Goal: Task Accomplishment & Management: Manage account settings

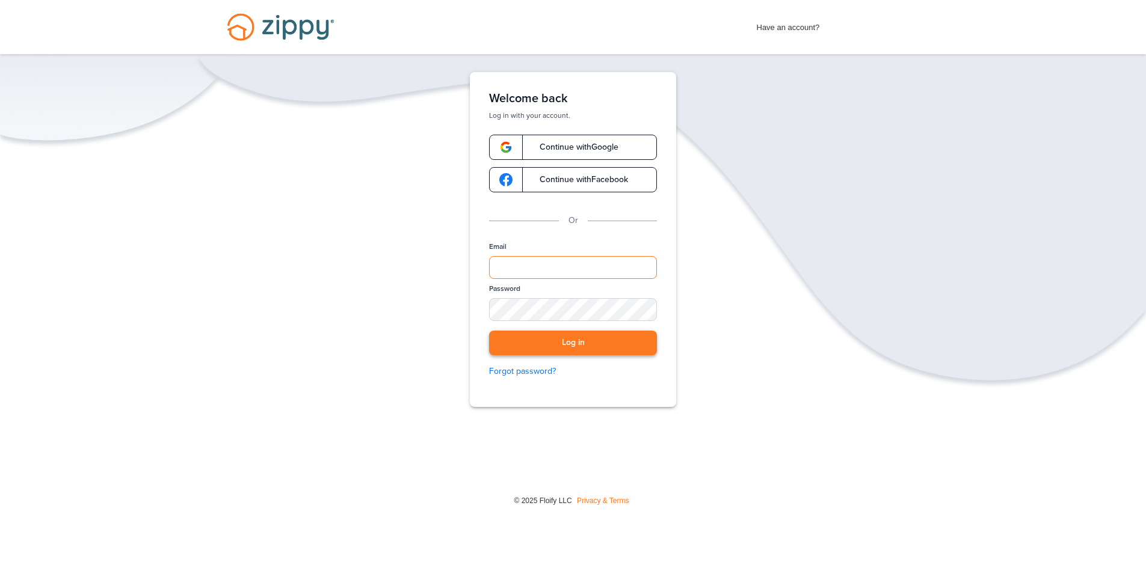
type input "**********"
click at [583, 343] on button "Log in" at bounding box center [573, 343] width 168 height 25
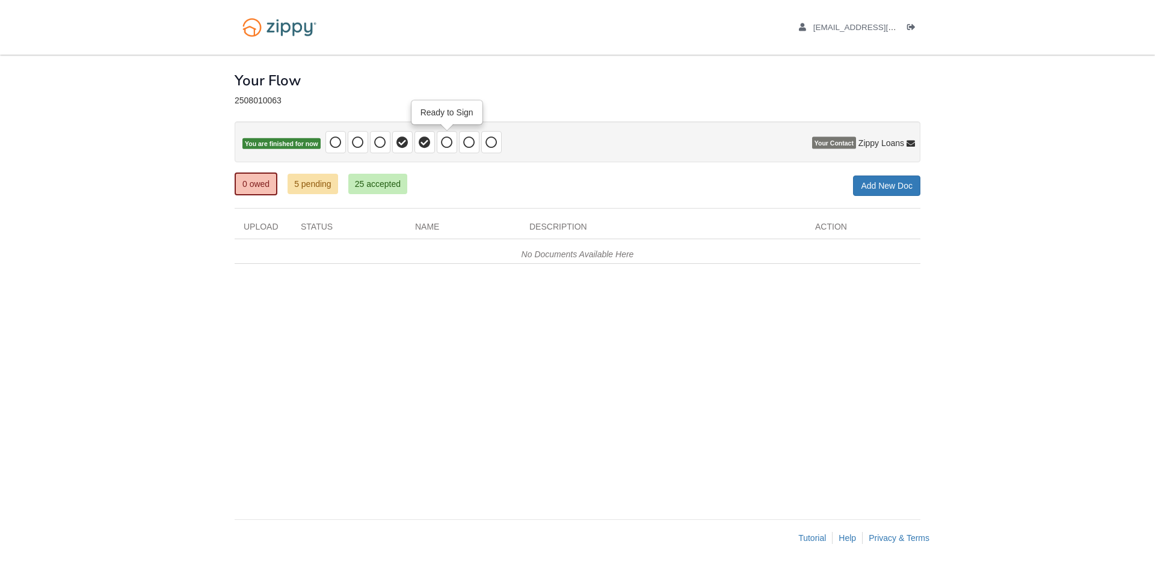
click at [447, 139] on icon at bounding box center [447, 143] width 12 height 12
